Goal: Task Accomplishment & Management: Complete application form

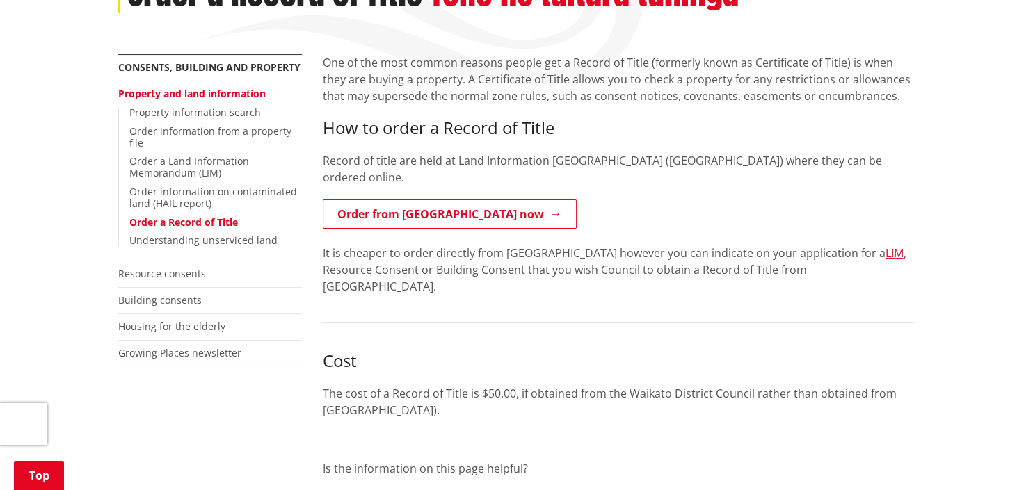
scroll to position [294, 0]
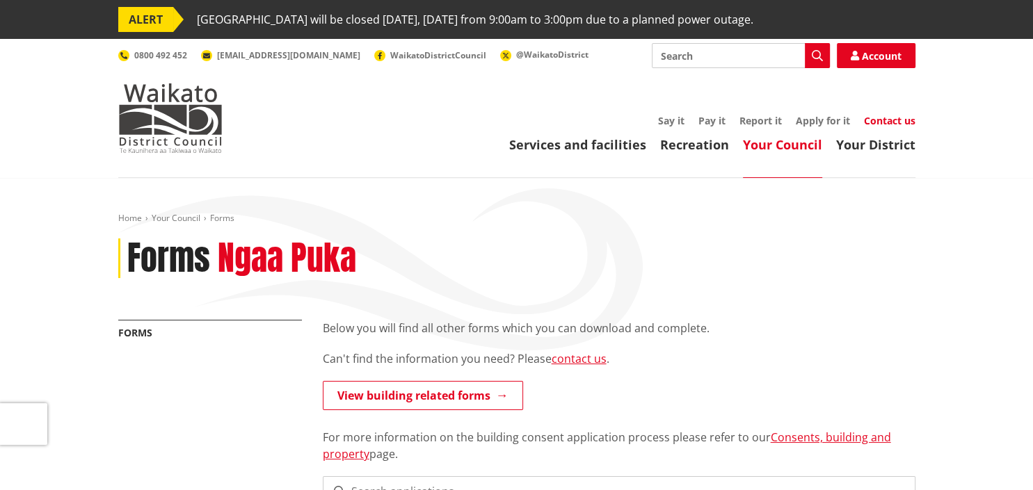
click at [898, 123] on link "Contact us" at bounding box center [889, 120] width 51 height 13
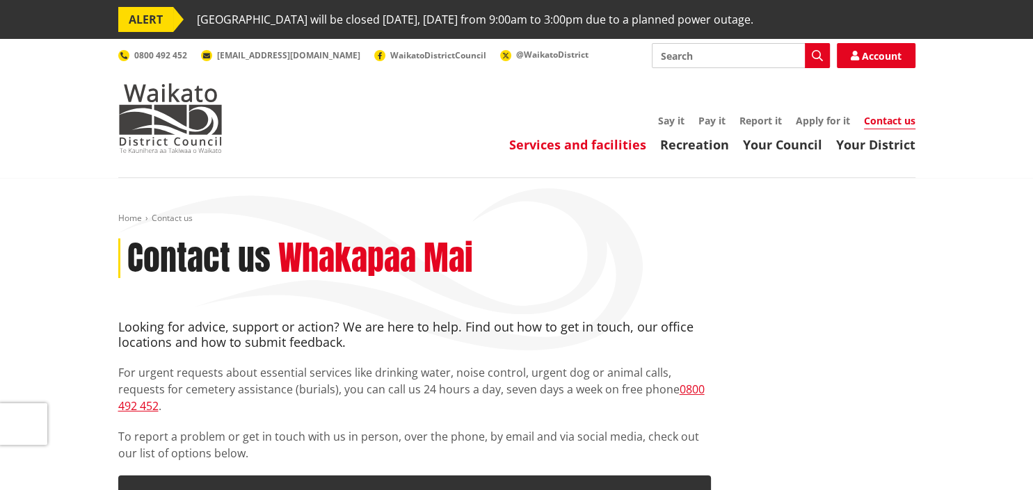
click at [566, 146] on link "Services and facilities" at bounding box center [577, 144] width 137 height 17
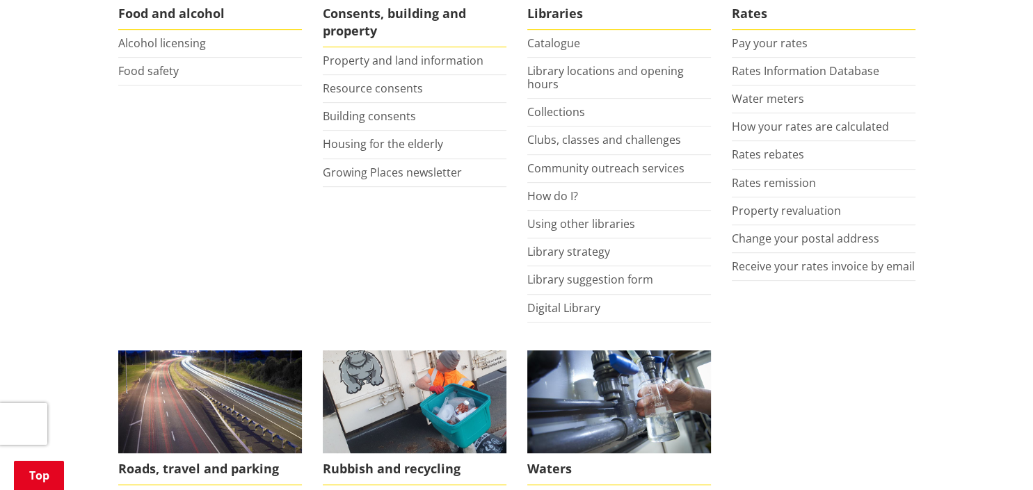
scroll to position [661, 0]
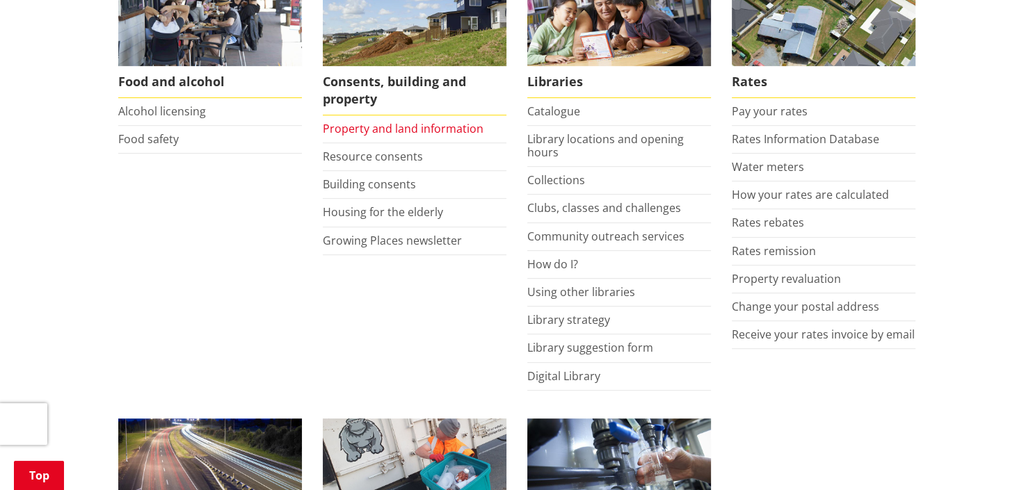
click at [428, 131] on link "Property and land information" at bounding box center [403, 128] width 161 height 15
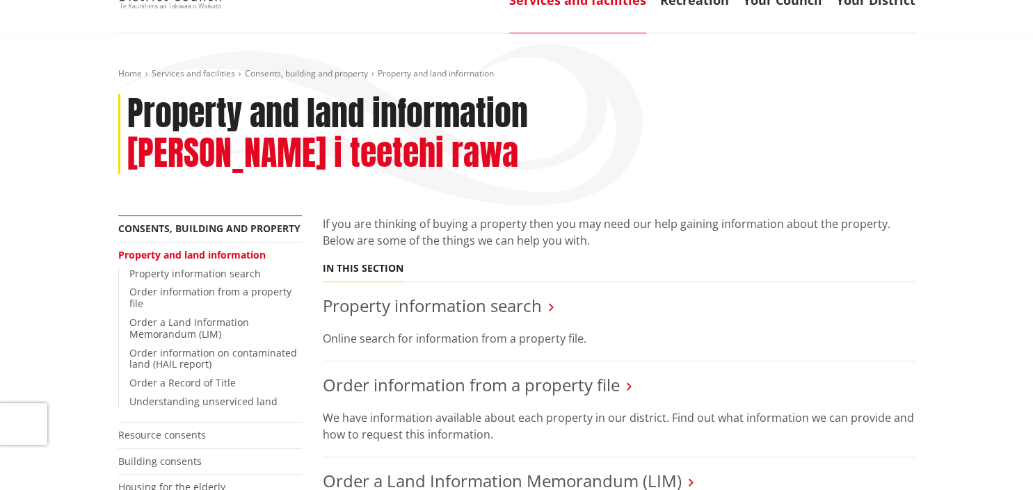
scroll to position [147, 0]
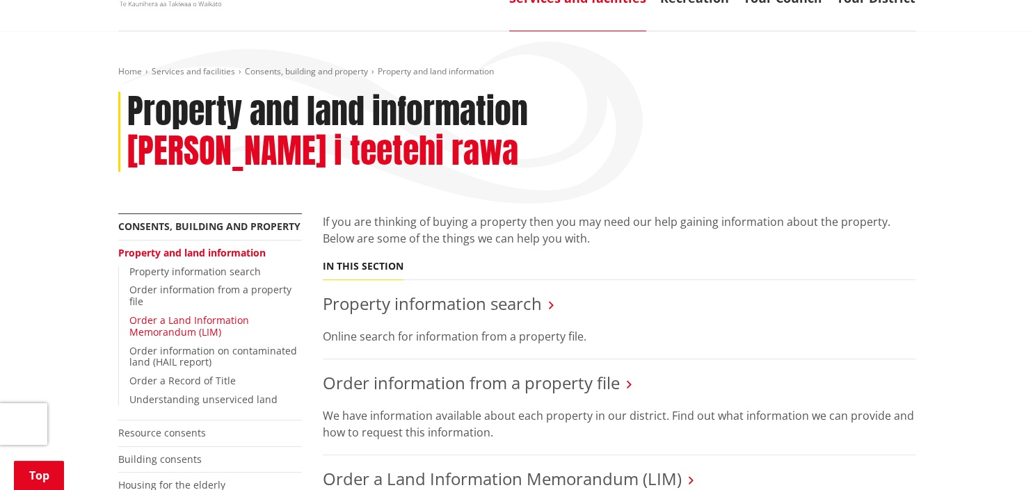
click at [198, 314] on link "Order a Land Information Memorandum (LIM)" at bounding box center [189, 326] width 120 height 25
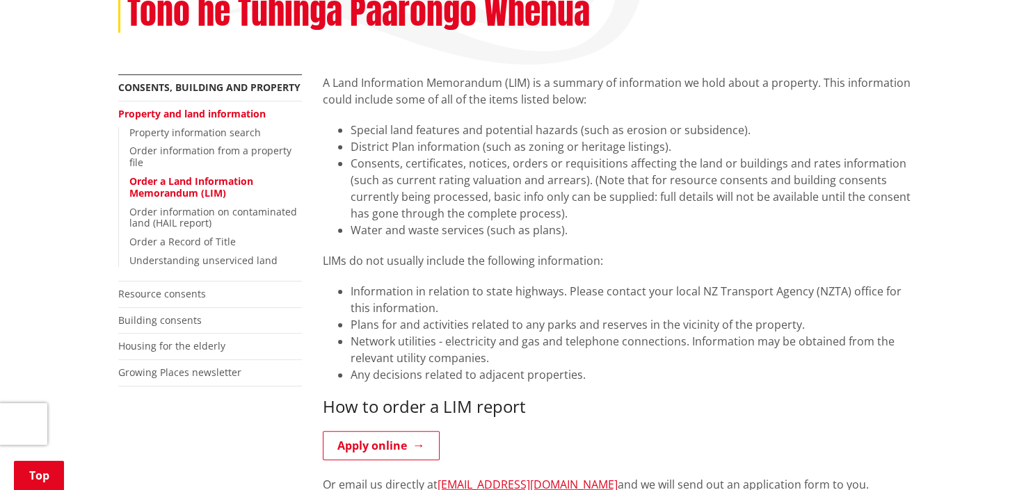
scroll to position [440, 0]
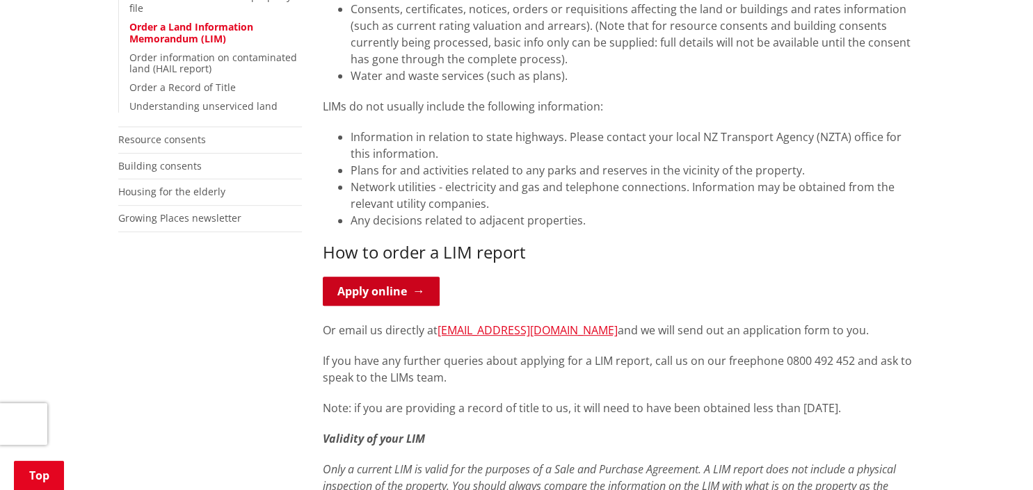
click at [374, 291] on link "Apply online" at bounding box center [381, 291] width 117 height 29
